Goal: Task Accomplishment & Management: Complete application form

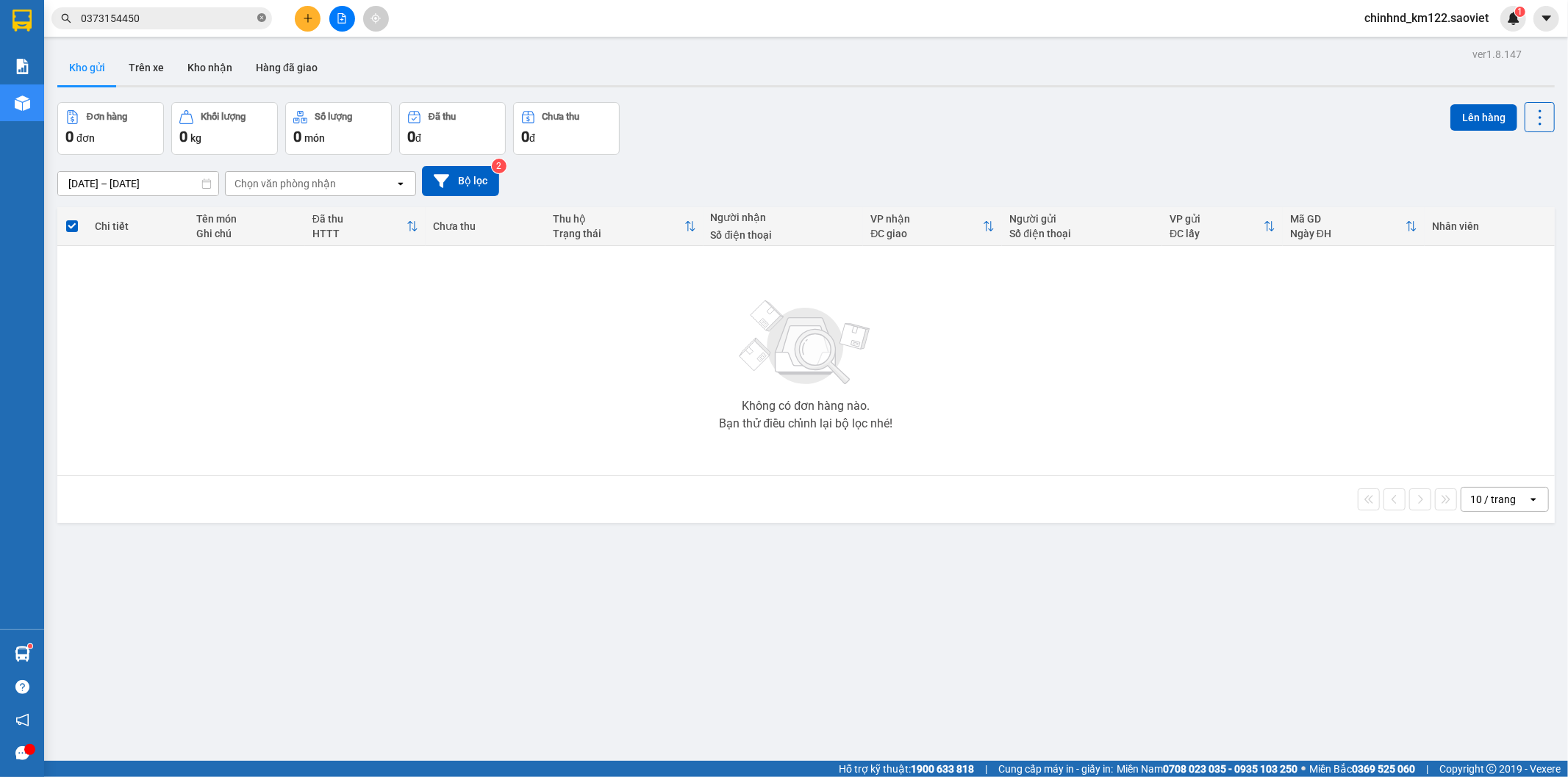
click at [261, 17] on icon "close-circle" at bounding box center [261, 17] width 9 height 9
click at [217, 18] on input "text" at bounding box center [167, 18] width 173 height 16
paste input "0966679106"
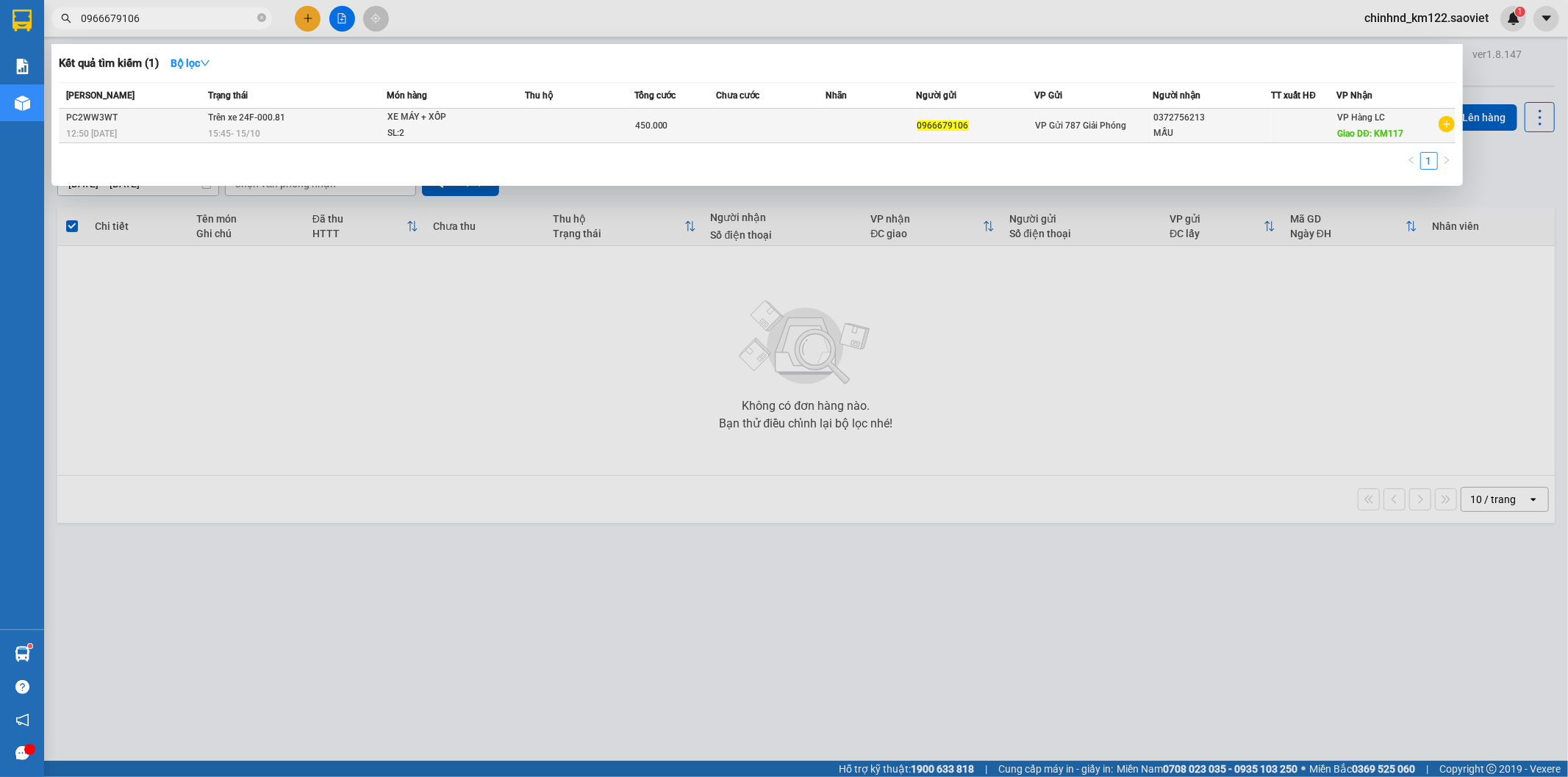
type input "0966679106"
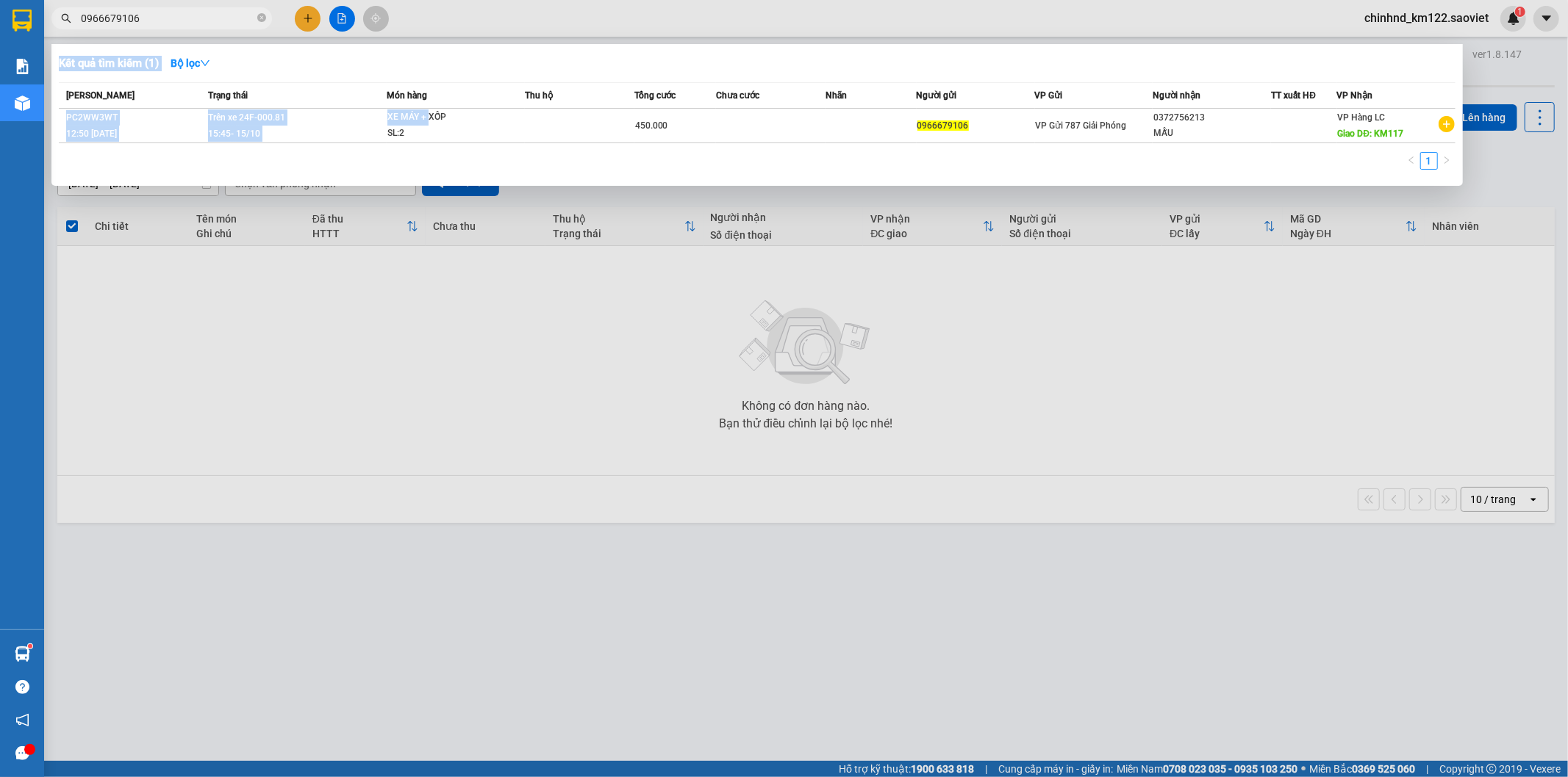
drag, startPoint x: 427, startPoint y: 114, endPoint x: 1002, endPoint y: 418, distance: 650.4
click at [0, 18] on div "Kết quả tìm kiếm ( 1 ) Bộ lọc Mã ĐH Trạng thái Món hàng Thu hộ Tổng cước Chưa c…" at bounding box center [0, 18] width 0 height 0
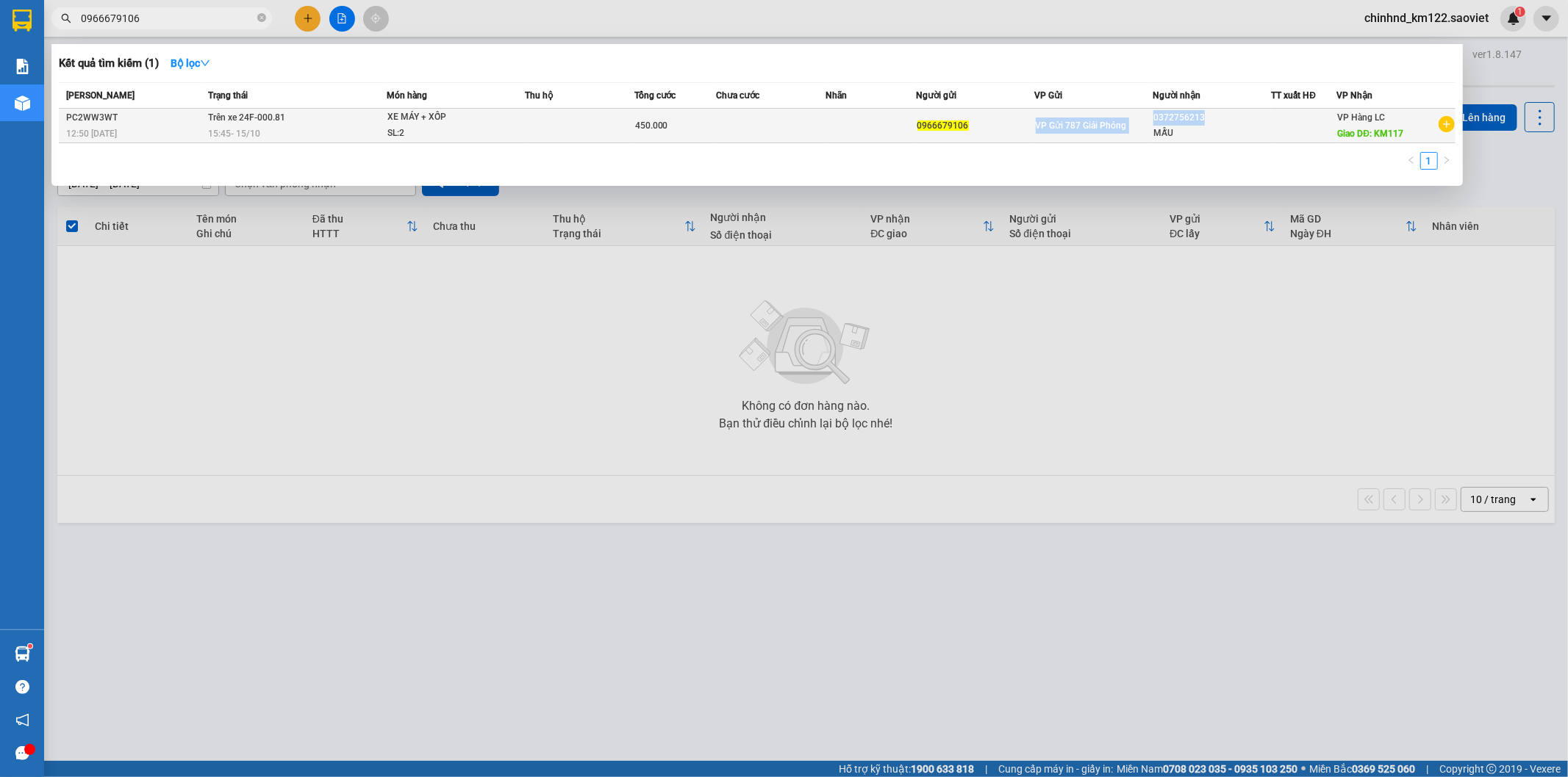
drag, startPoint x: 1150, startPoint y: 113, endPoint x: 1211, endPoint y: 114, distance: 61.0
click at [1211, 114] on tr "PC2WW3WT 12:50 [DATE] Trên xe 24F-000.81 15:45 [DATE] XE MÁY + XỐP SL: 2 450.00…" at bounding box center [757, 126] width 1397 height 35
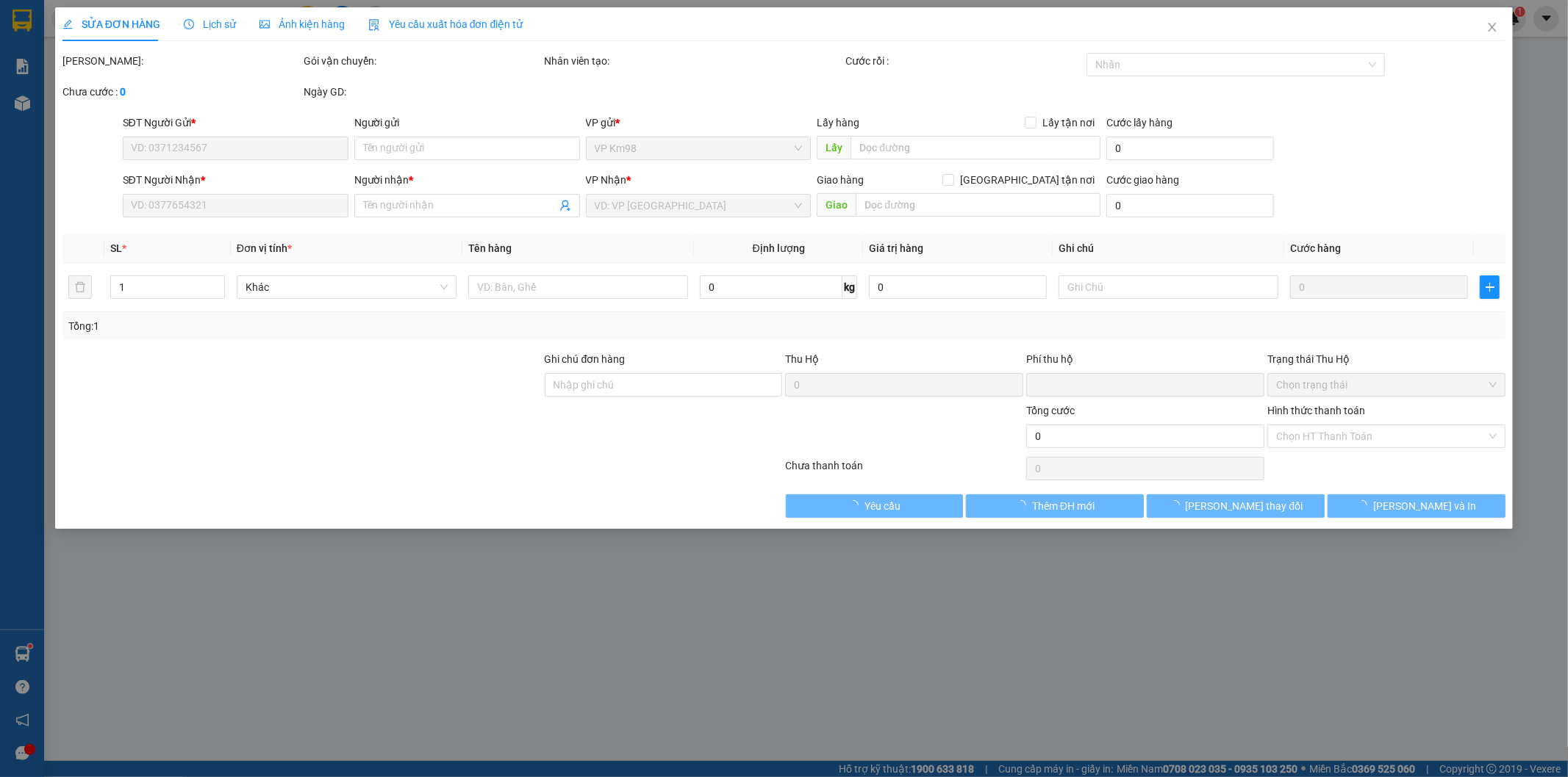
type input "0966679106"
type input "0372756213"
type input "MẪU"
type input "KM117"
type input "0"
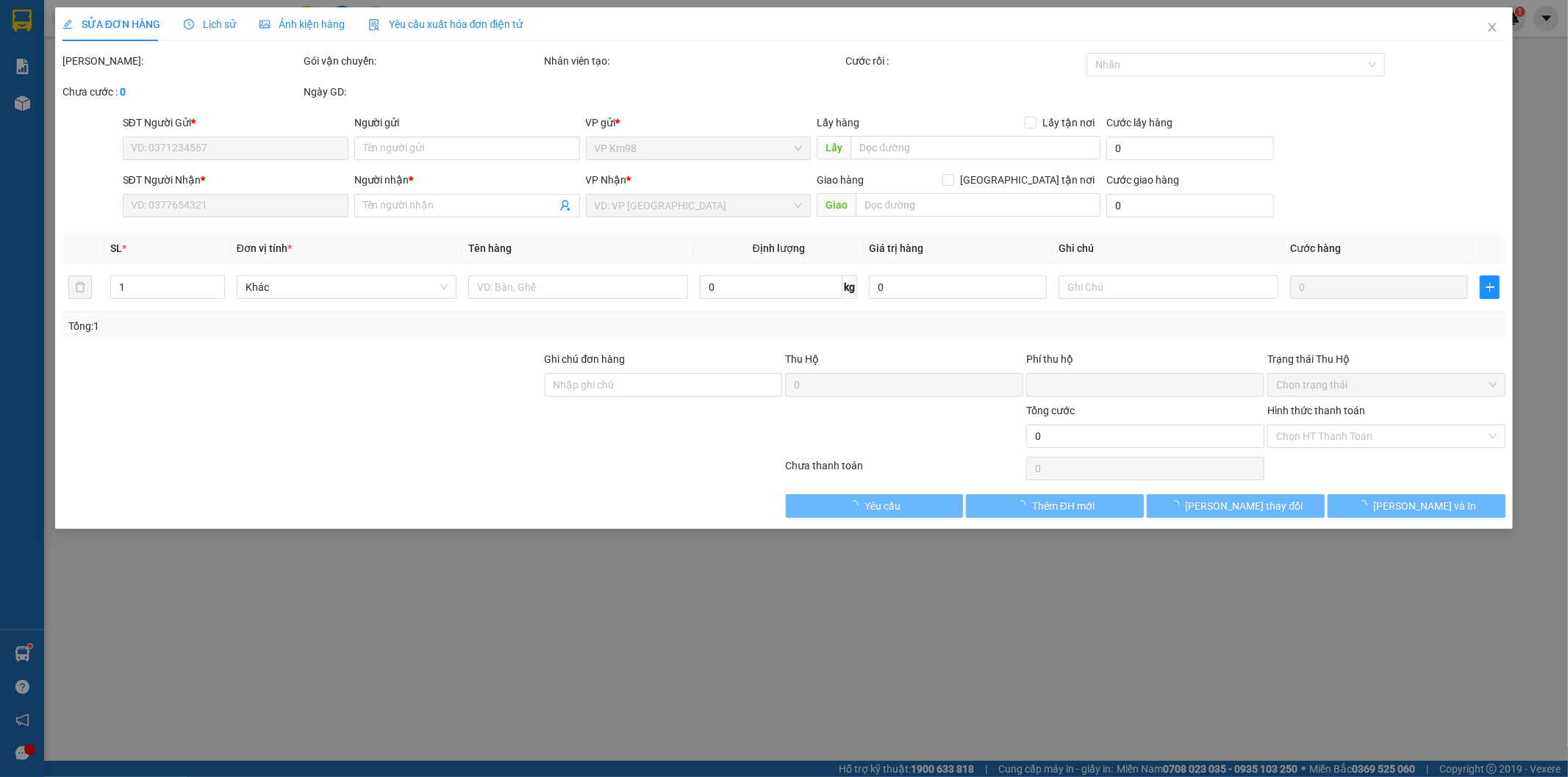
type input "450.000"
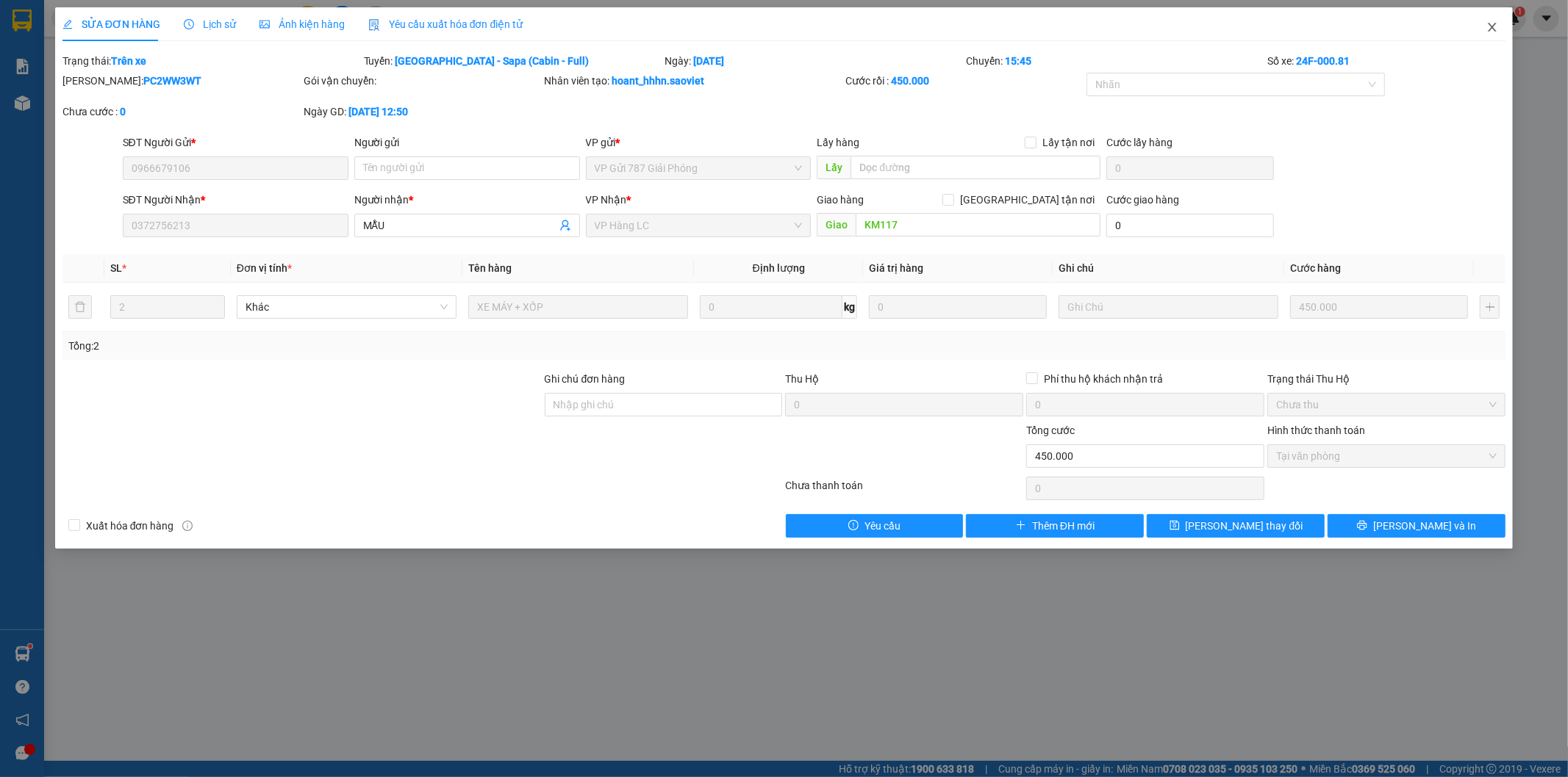
drag, startPoint x: 1167, startPoint y: 111, endPoint x: 1494, endPoint y: 30, distance: 336.9
click at [1494, 30] on icon "close" at bounding box center [1492, 26] width 9 height 9
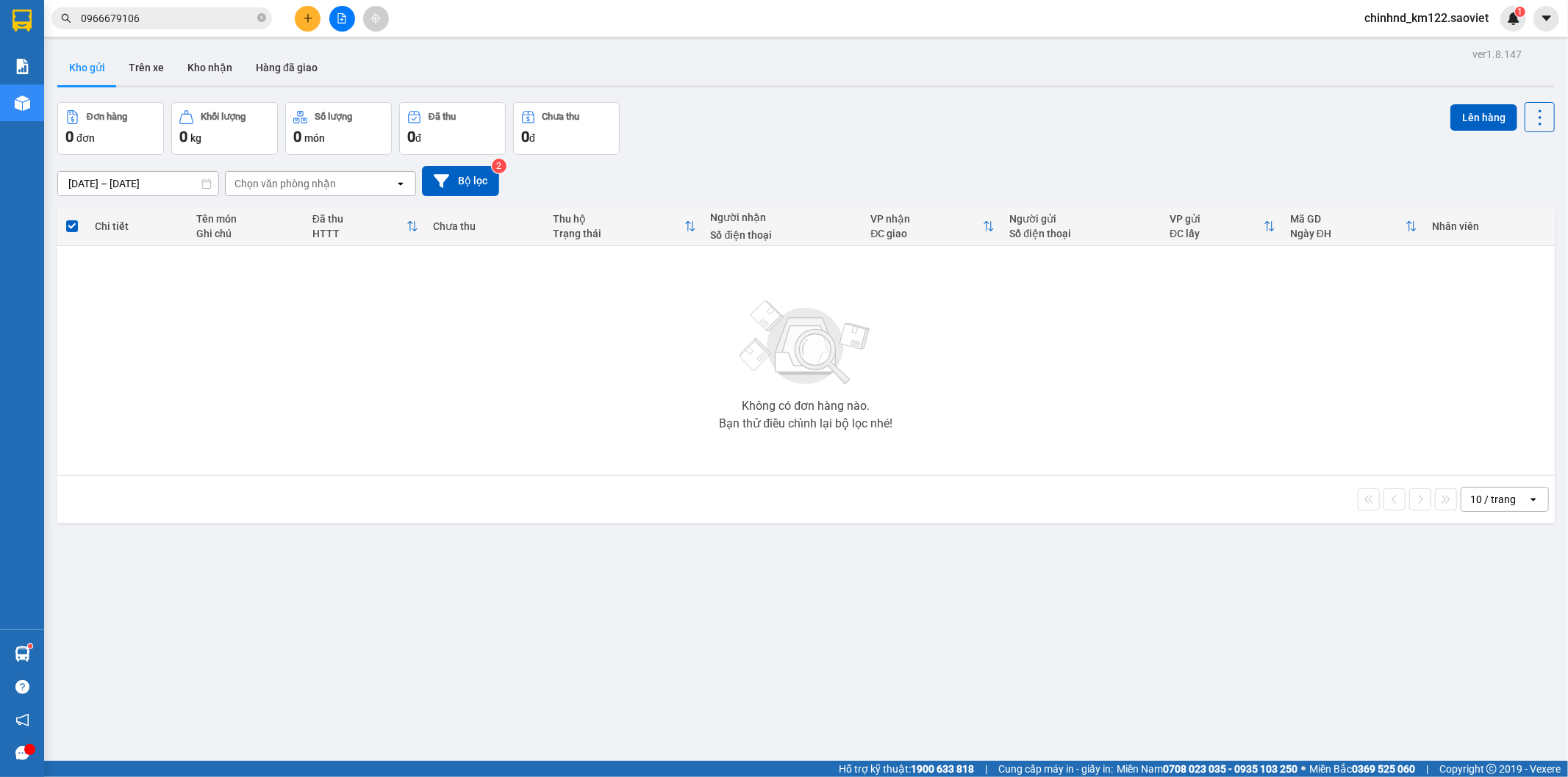
click at [190, 24] on input "0966679106" at bounding box center [167, 18] width 173 height 16
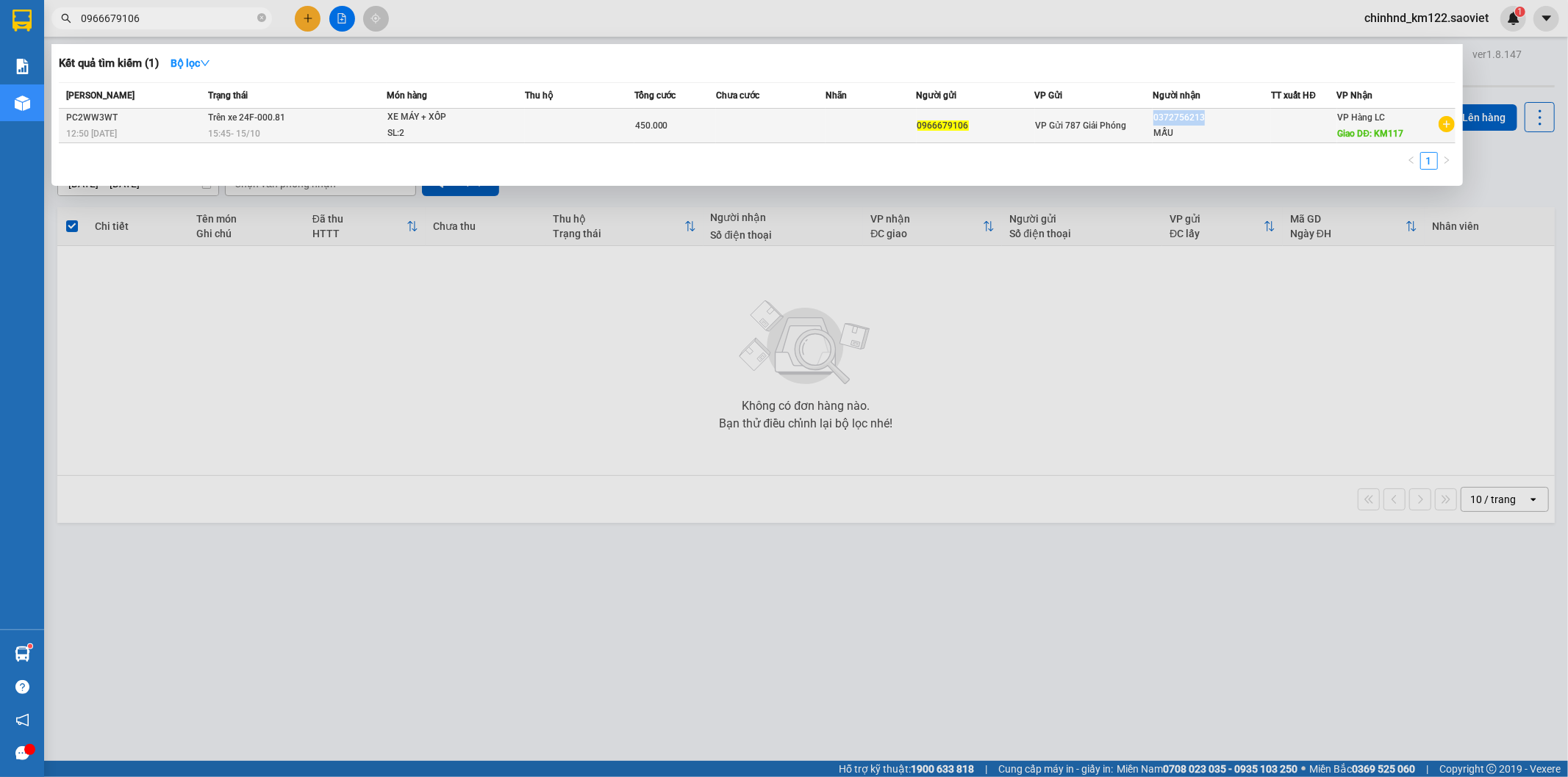
drag, startPoint x: 1152, startPoint y: 115, endPoint x: 1200, endPoint y: 114, distance: 48.0
click at [1200, 114] on td "0372756213 MẪU" at bounding box center [1211, 126] width 118 height 35
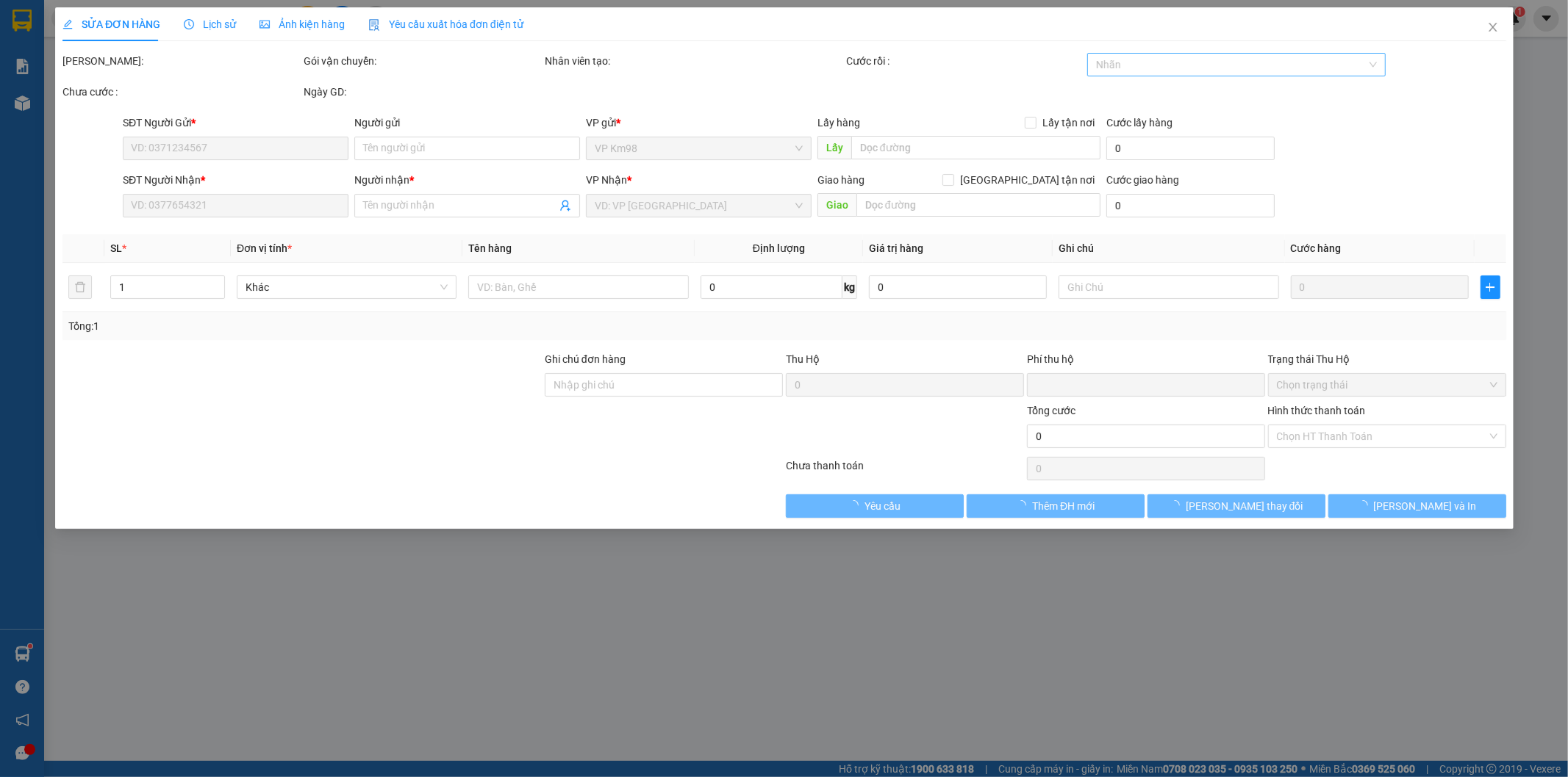
type input "0966679106"
type input "0372756213"
type input "MẪU"
type input "KM117"
type input "0"
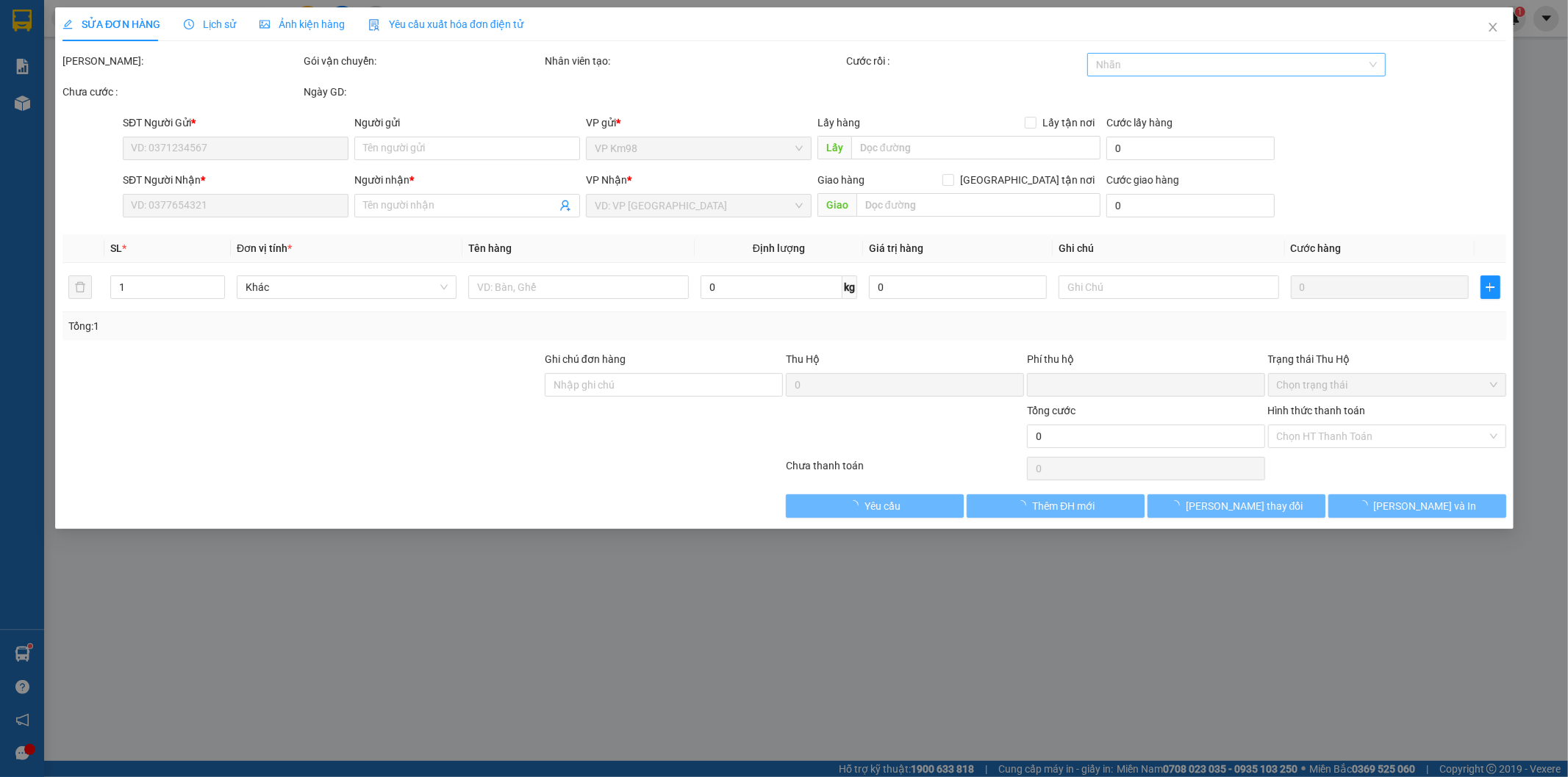
type input "450.000"
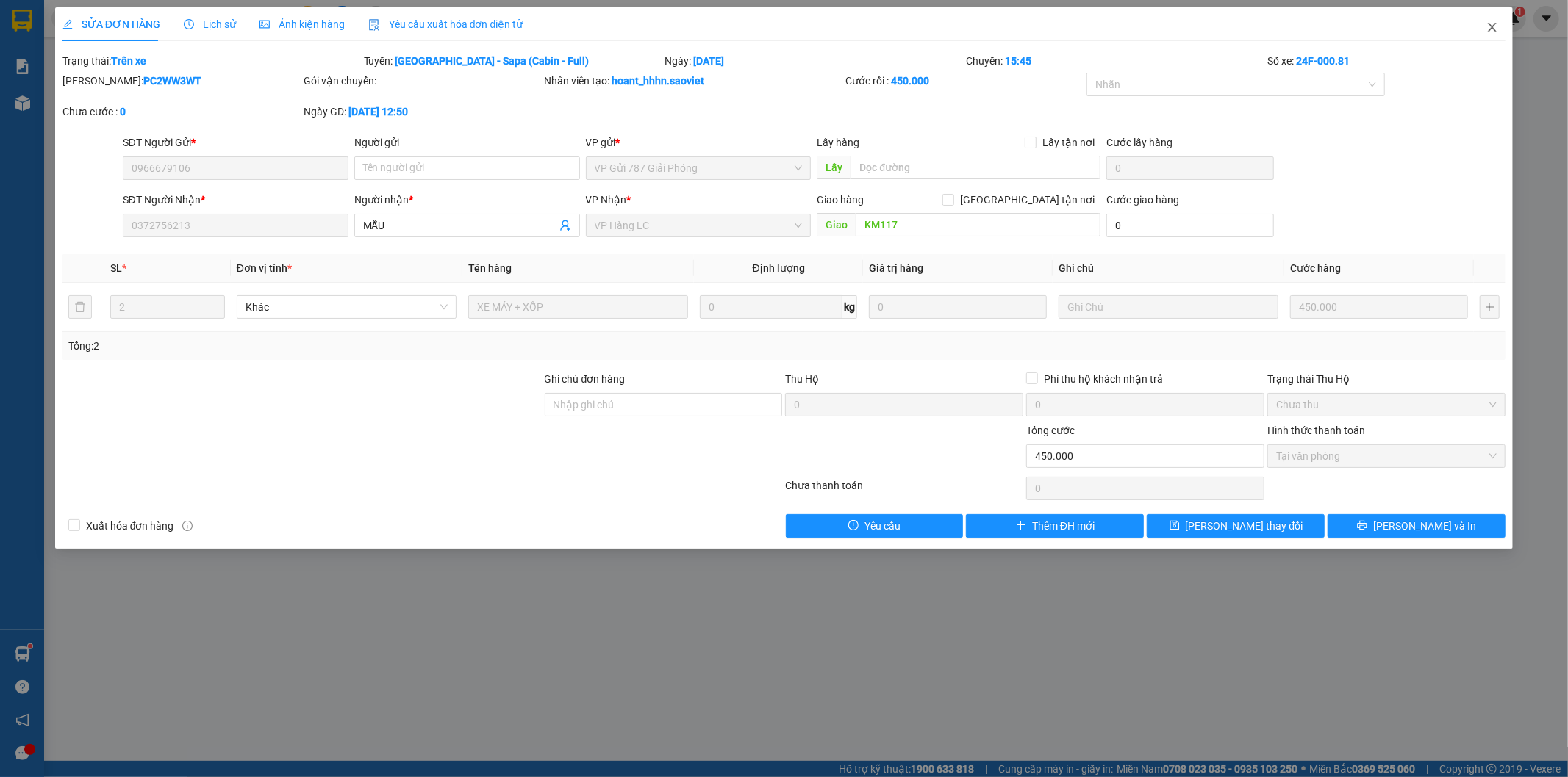
drag, startPoint x: 1219, startPoint y: 96, endPoint x: 1496, endPoint y: 20, distance: 287.2
click at [1496, 20] on span "Close" at bounding box center [1492, 28] width 42 height 42
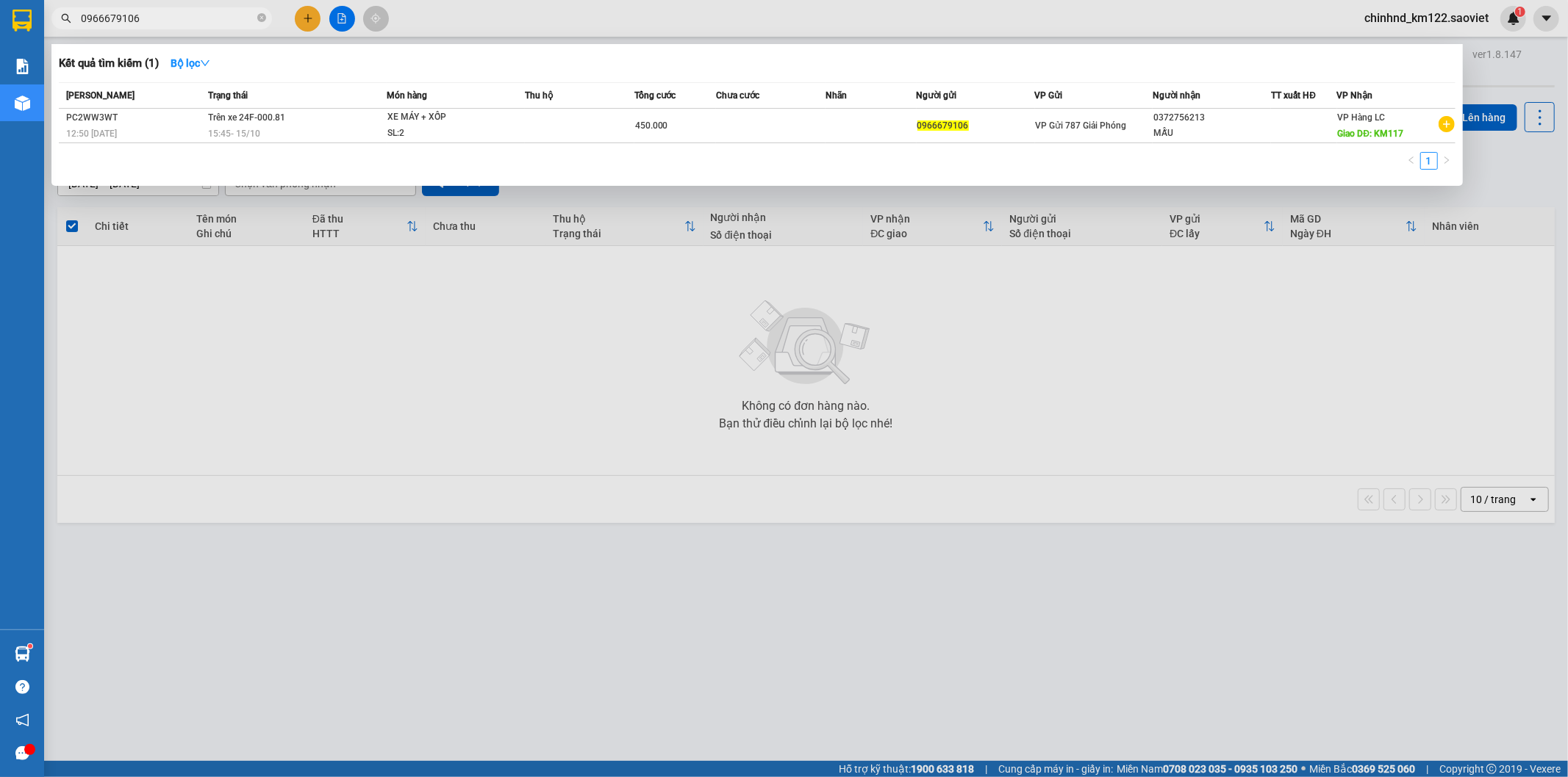
click at [223, 21] on input "0966679106" at bounding box center [167, 18] width 173 height 16
drag, startPoint x: 1152, startPoint y: 118, endPoint x: 1208, endPoint y: 120, distance: 56.0
click at [1208, 120] on td "0372756213 MẪU" at bounding box center [1211, 126] width 118 height 35
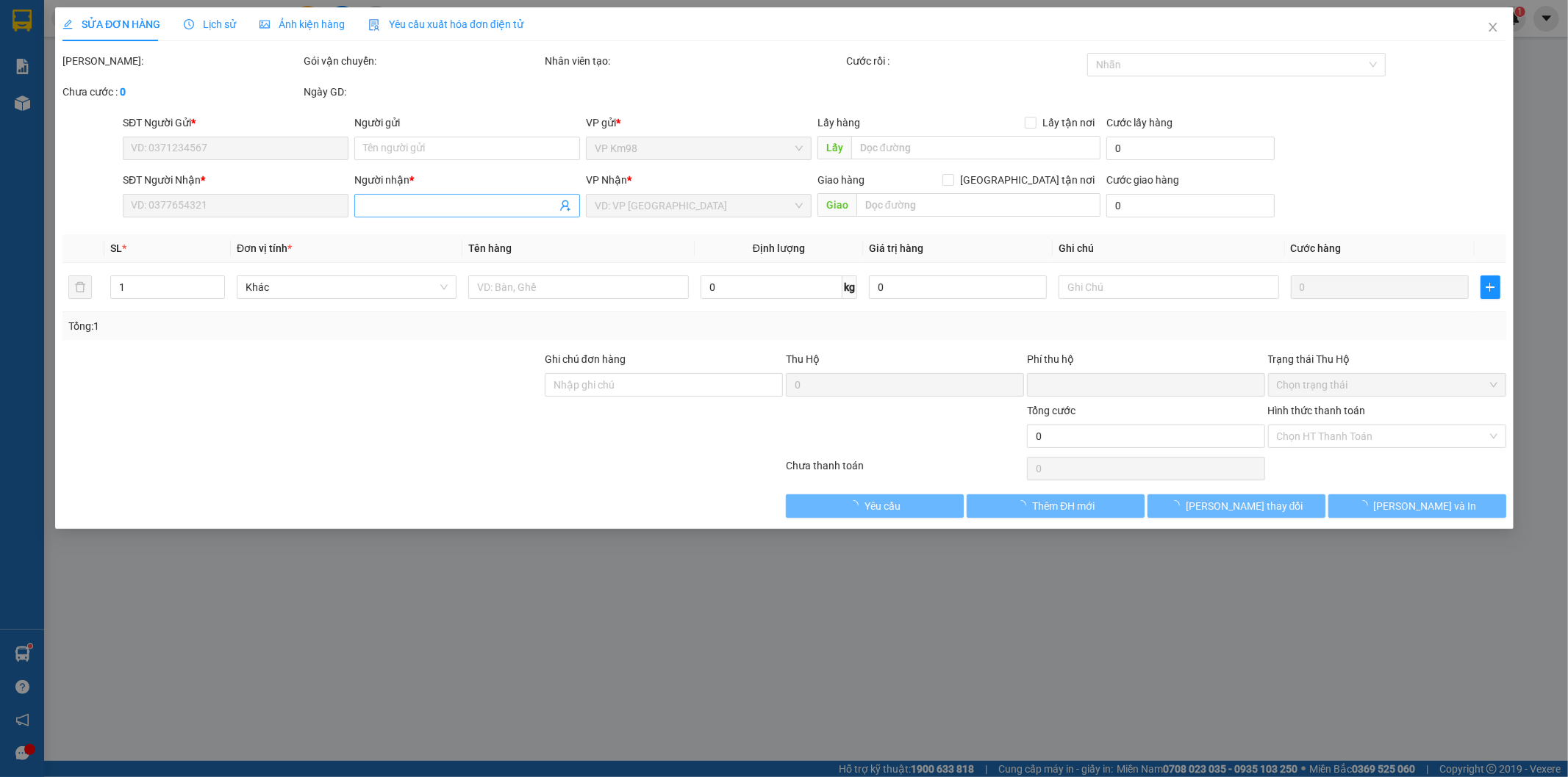
type input "0966679106"
type input "0372756213"
type input "MẪU"
type input "KM117"
type input "0"
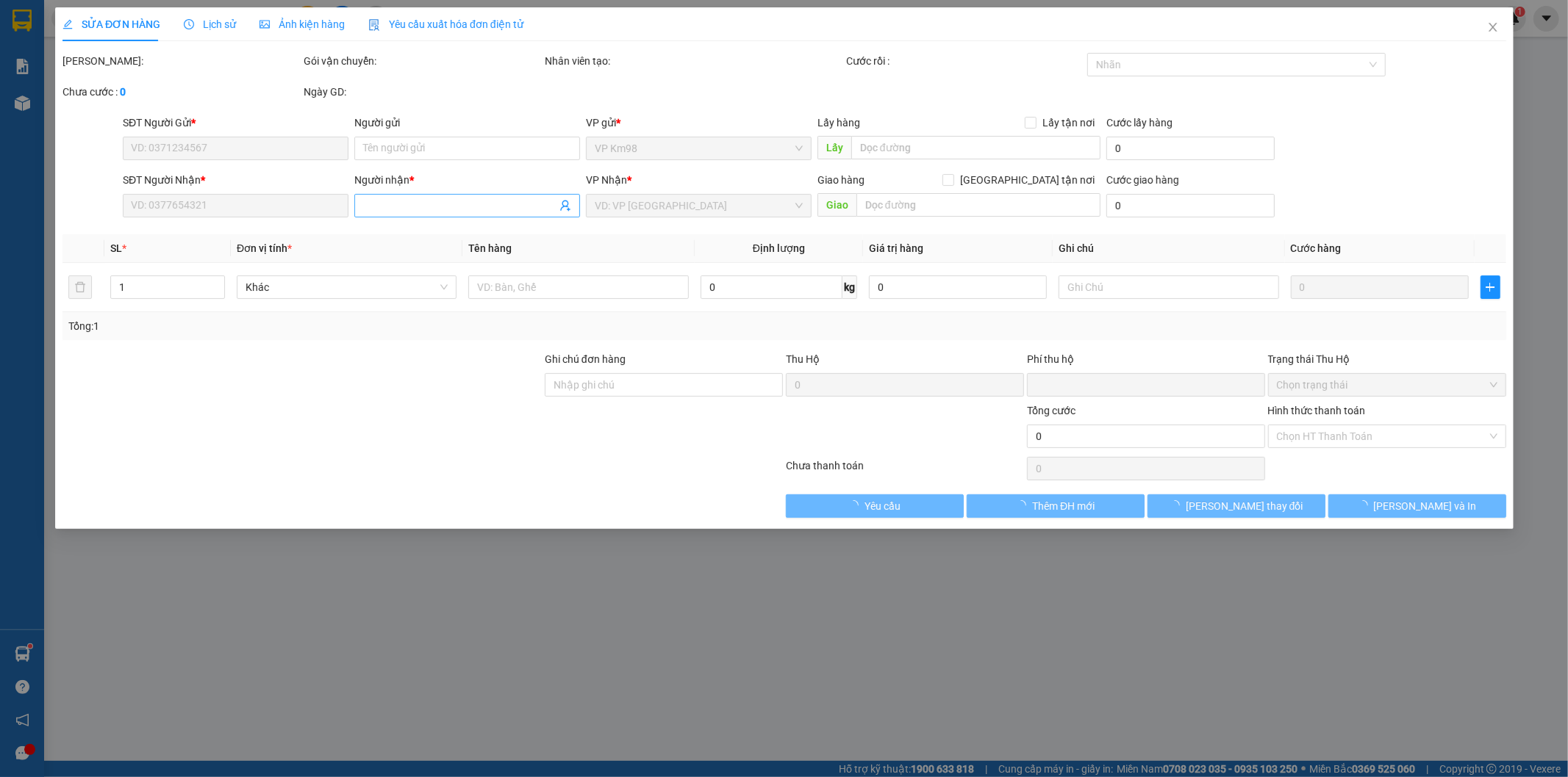
type input "450.000"
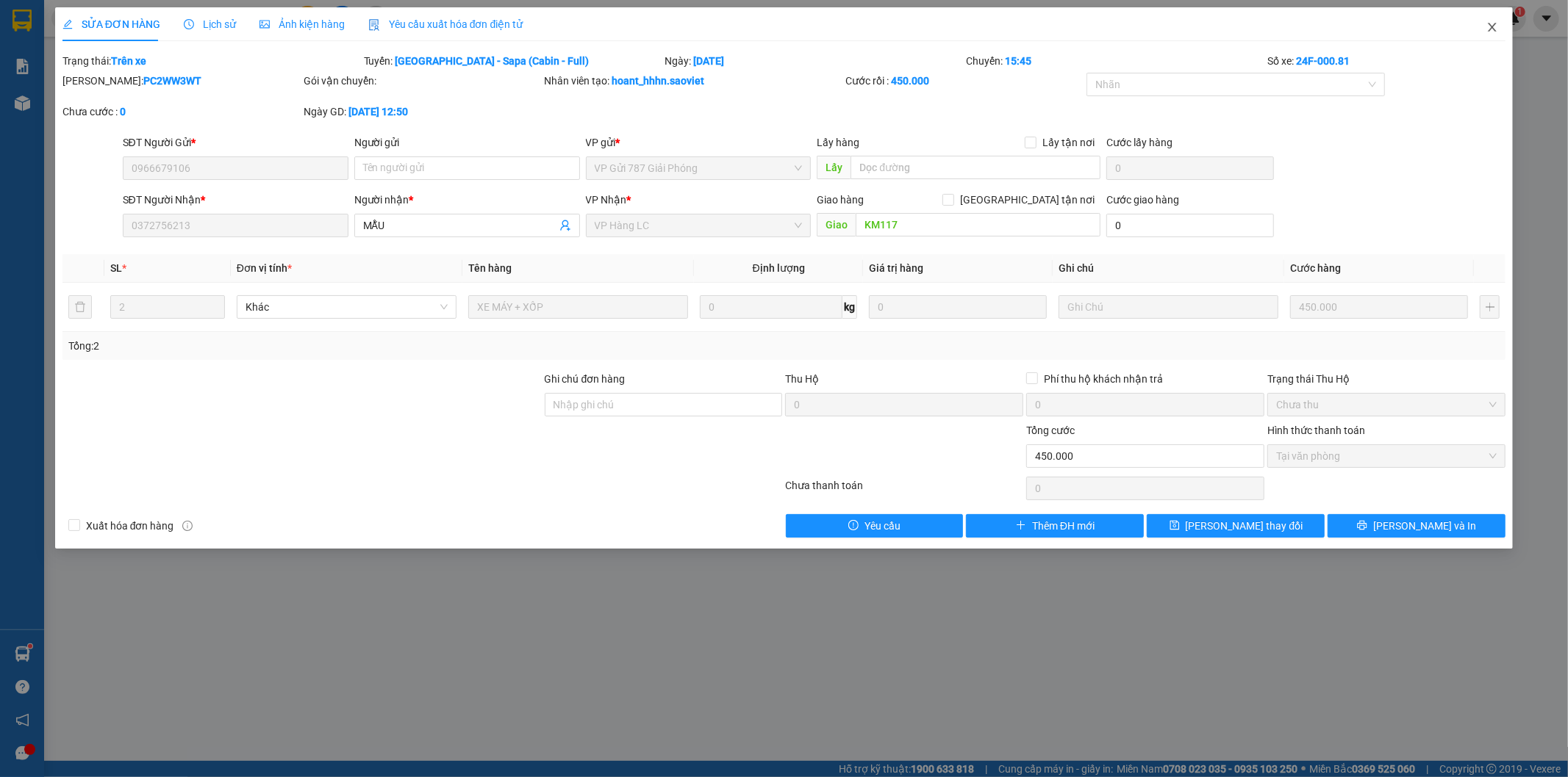
click at [1495, 27] on icon "close" at bounding box center [1492, 27] width 11 height 11
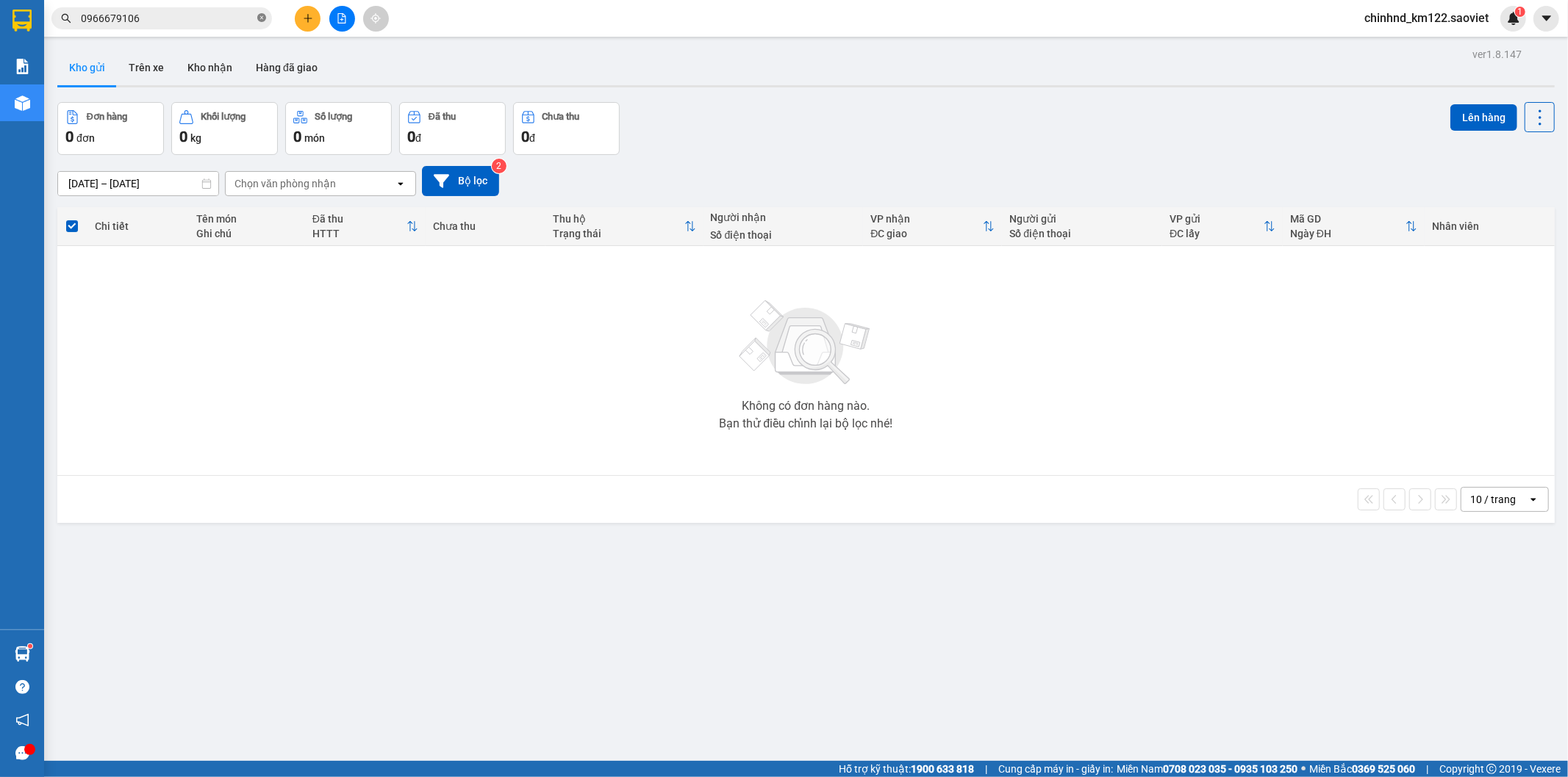
click at [265, 22] on icon "close-circle" at bounding box center [261, 17] width 9 height 9
paste input "0966679106"
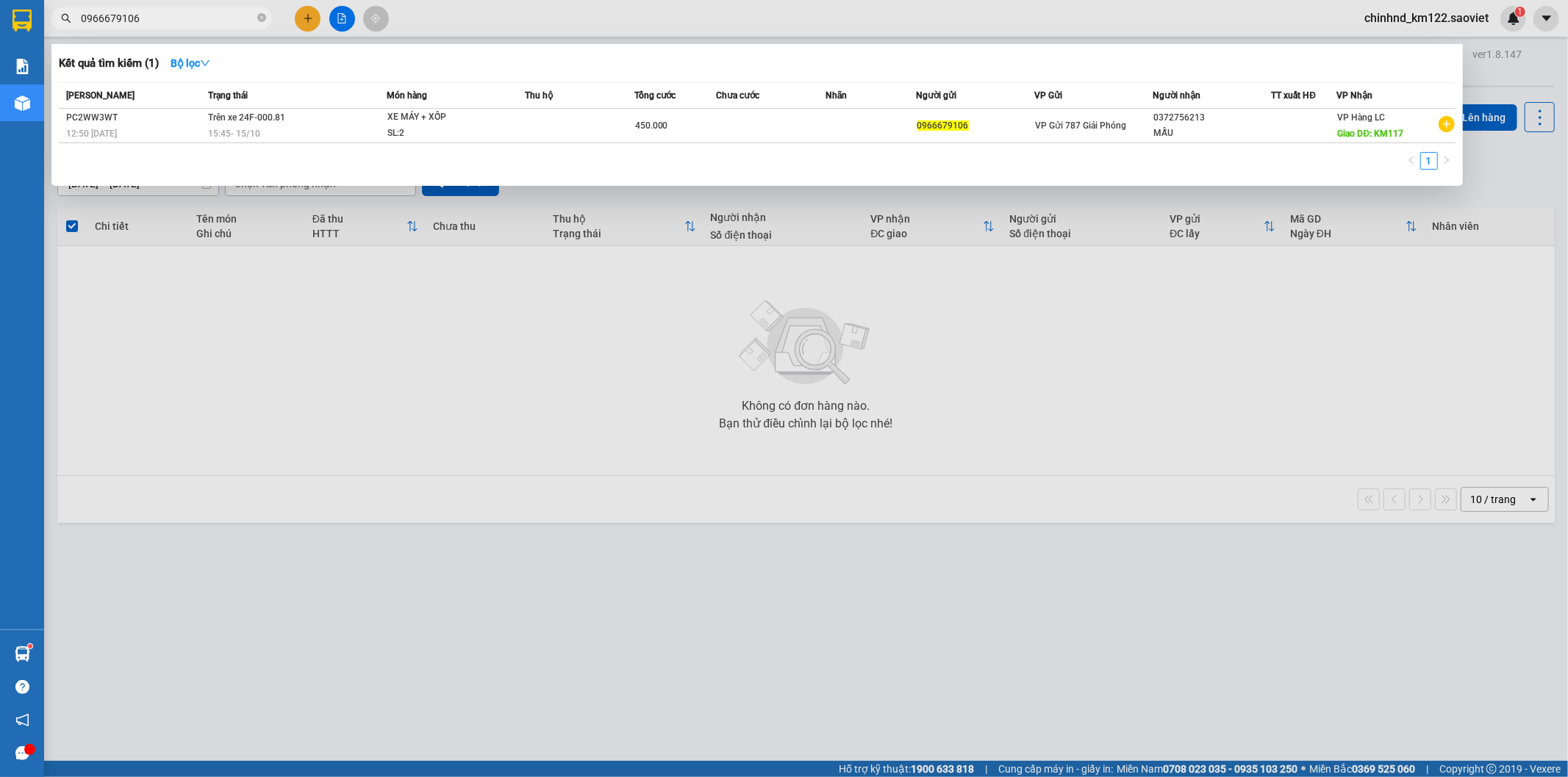
type input "0966679106"
click at [263, 18] on icon "close-circle" at bounding box center [261, 17] width 9 height 9
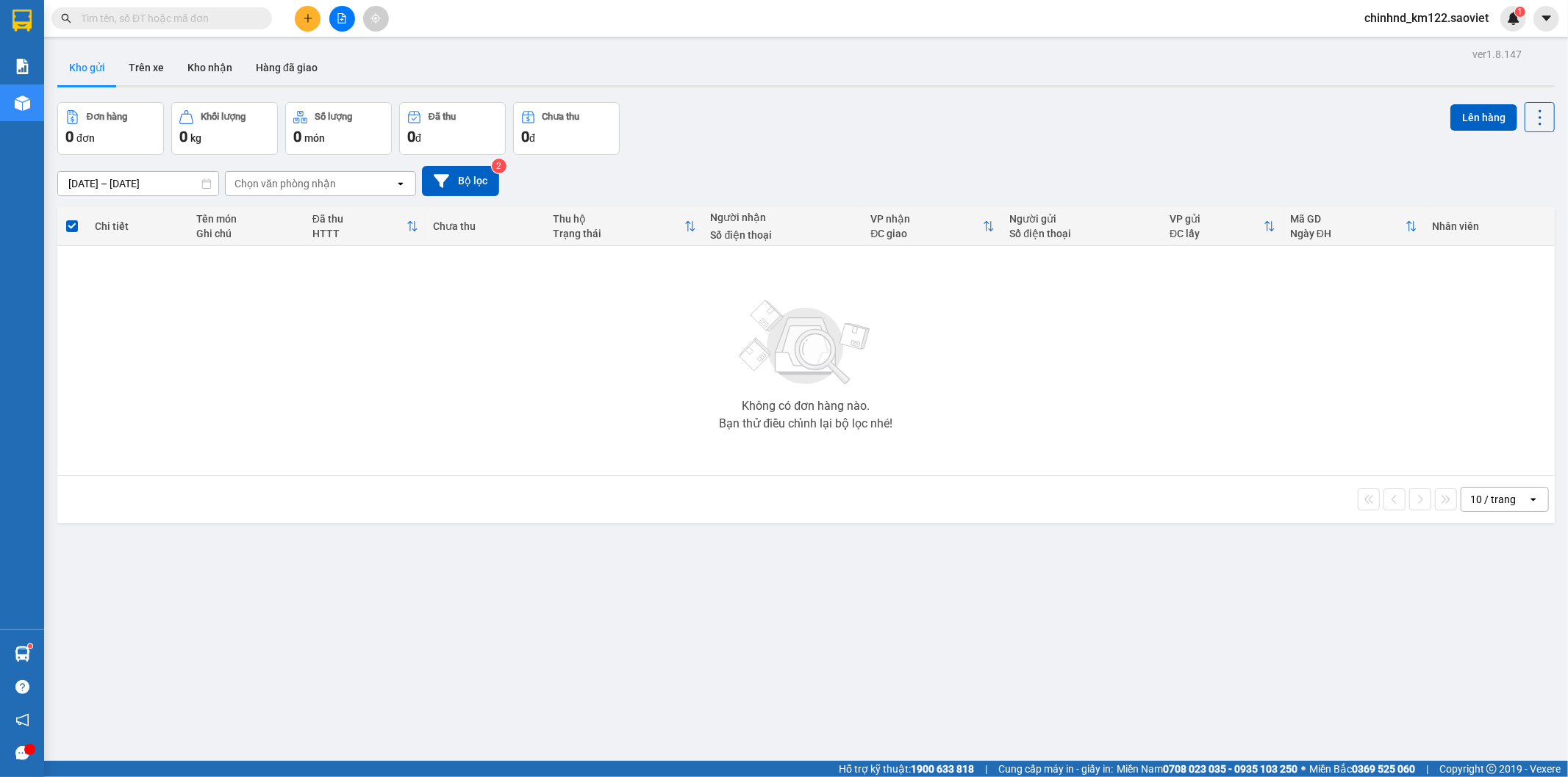
click at [236, 18] on input "text" at bounding box center [167, 18] width 173 height 16
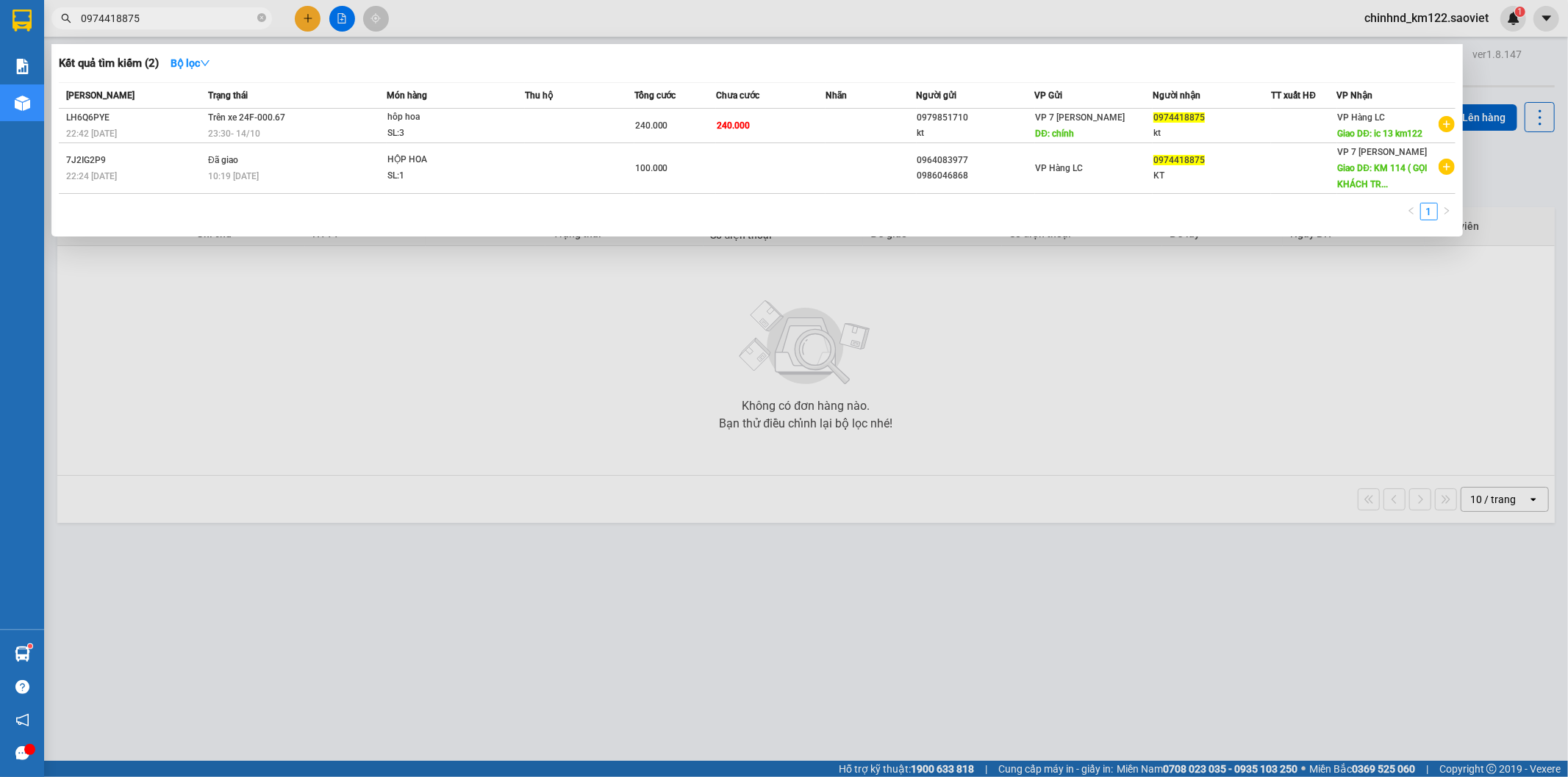
type input "0974418875"
